Goal: Find specific page/section: Find specific page/section

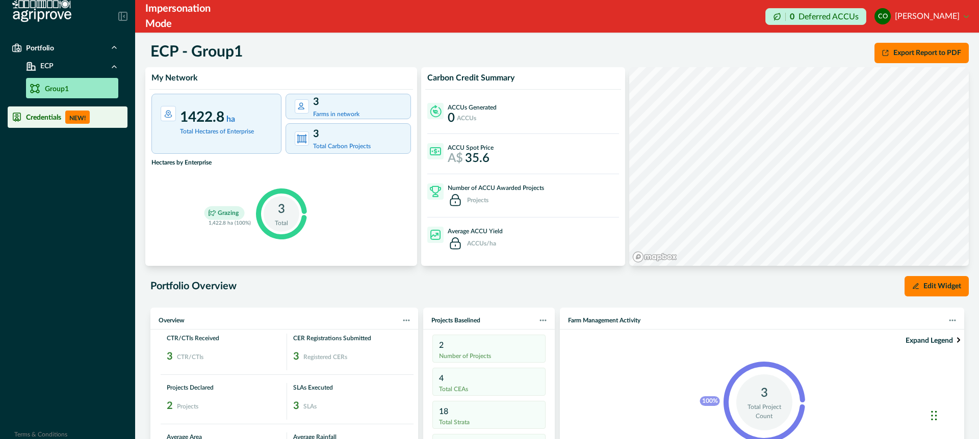
click at [51, 119] on p "Credentials" at bounding box center [43, 117] width 35 height 8
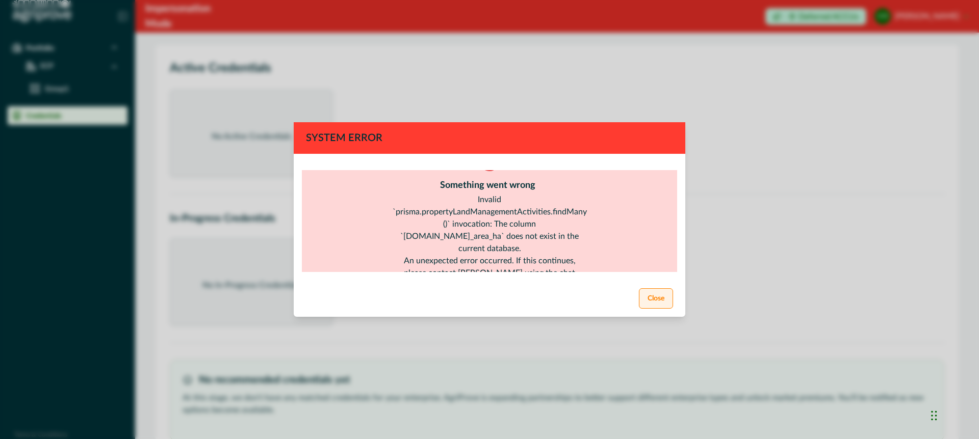
click at [659, 297] on button "Close" at bounding box center [656, 299] width 34 height 20
click at [655, 299] on button "Close" at bounding box center [656, 299] width 34 height 20
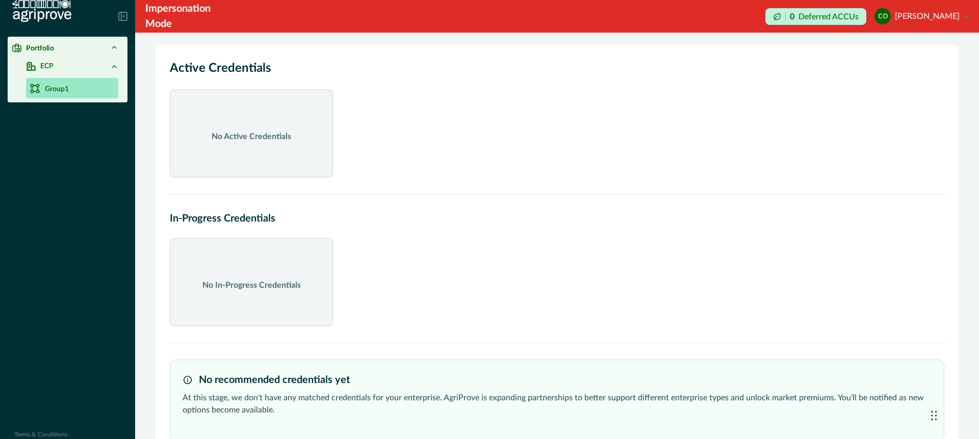
click at [68, 90] on p "Group1" at bounding box center [57, 89] width 24 height 11
